Goal: Check status: Check status

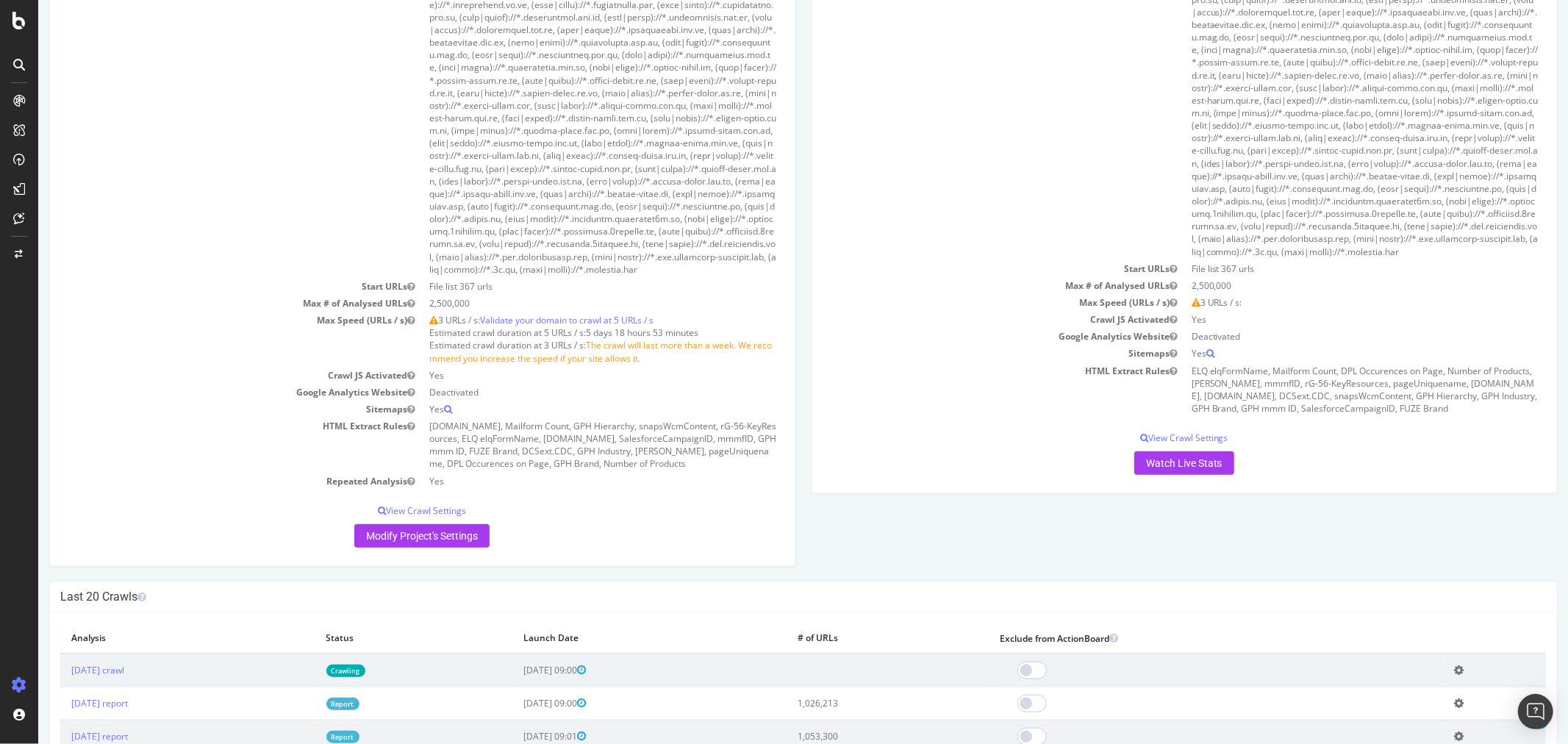
scroll to position [1552, 0]
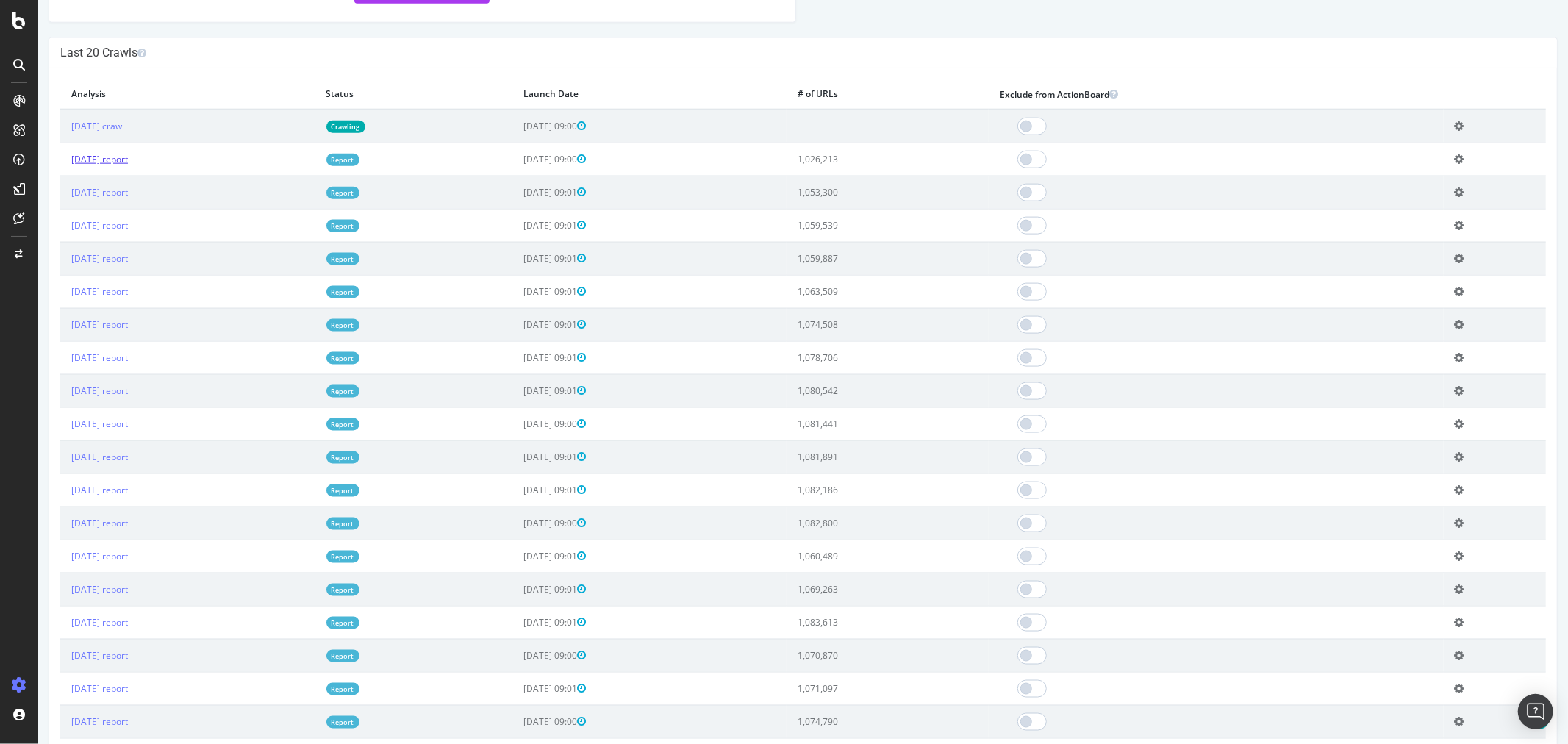
click at [123, 165] on link "[DATE] report" at bounding box center [99, 159] width 56 height 13
